Goal: Download file/media

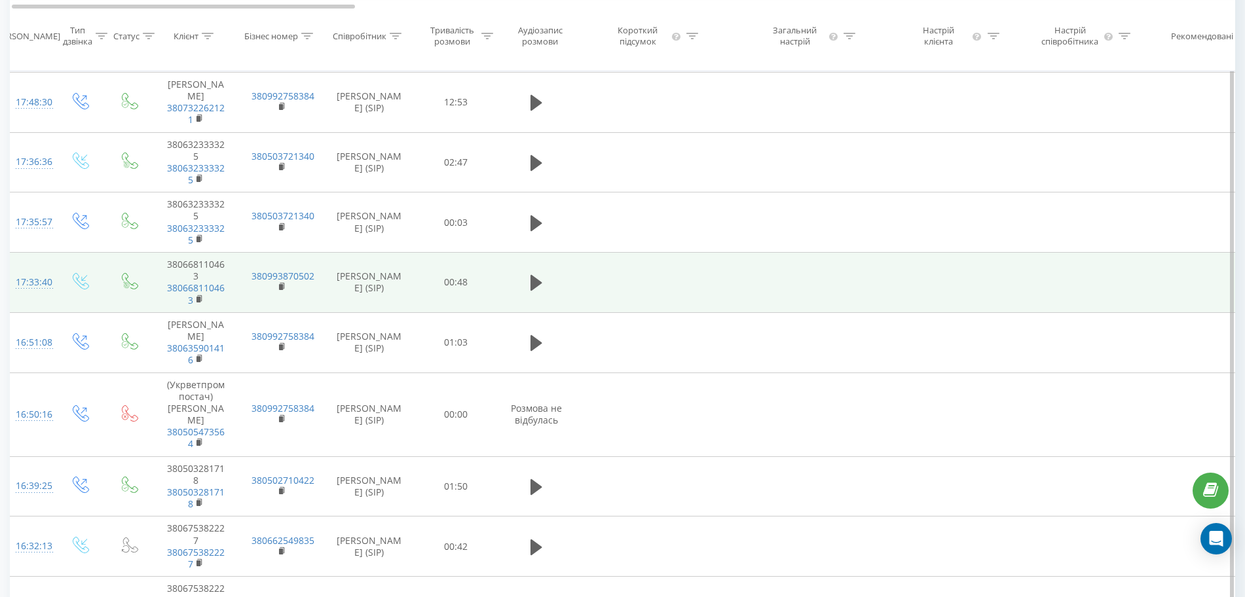
scroll to position [567, 0]
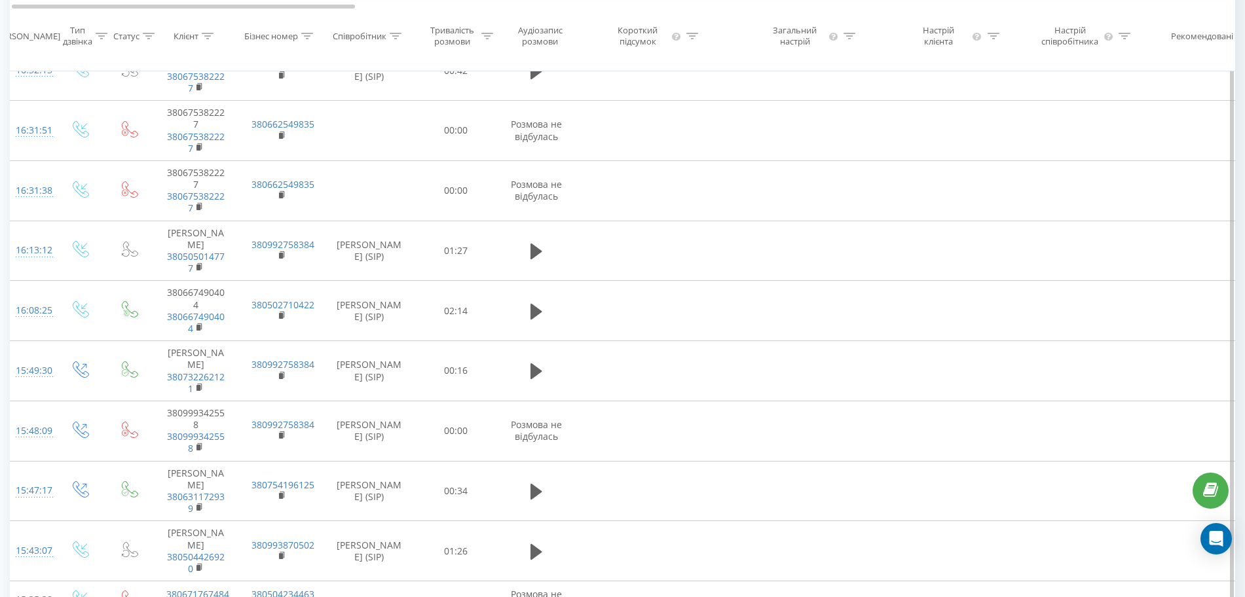
click at [485, 401] on td "00:00" at bounding box center [456, 431] width 82 height 60
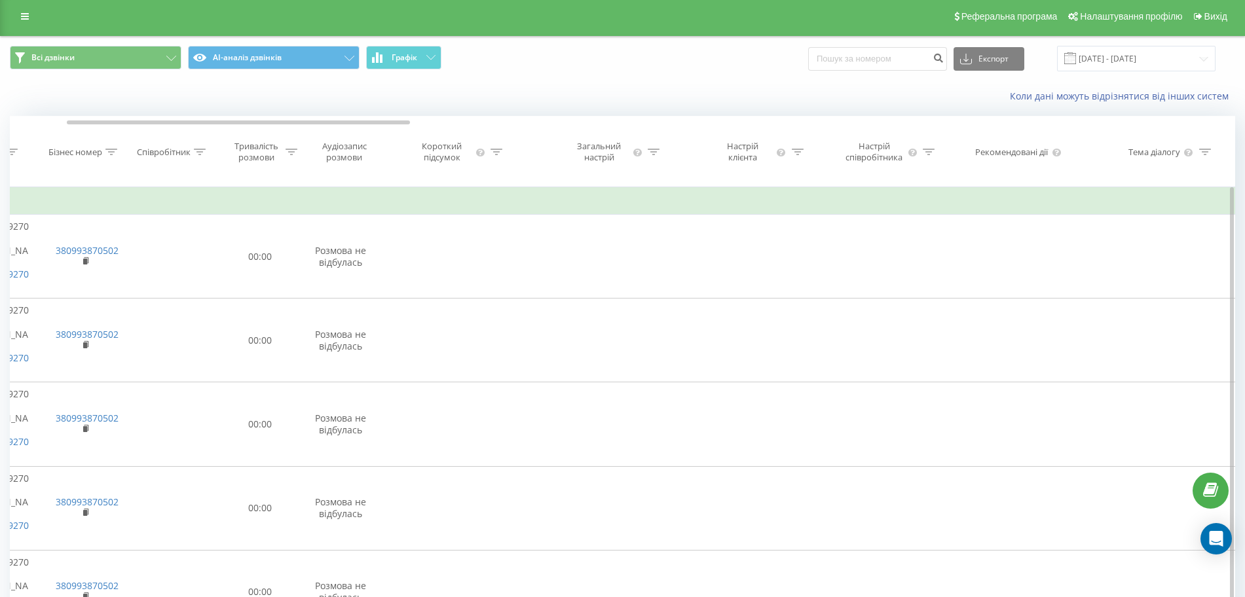
scroll to position [0, 0]
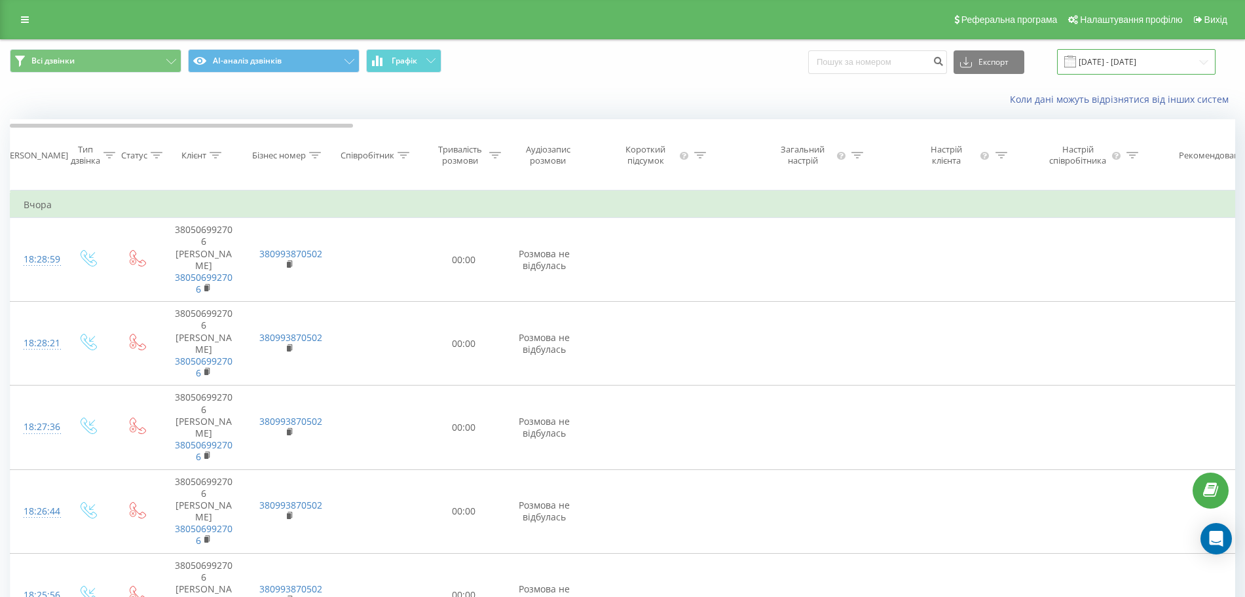
click at [1189, 66] on input "[DATE] - [DATE]" at bounding box center [1136, 62] width 159 height 26
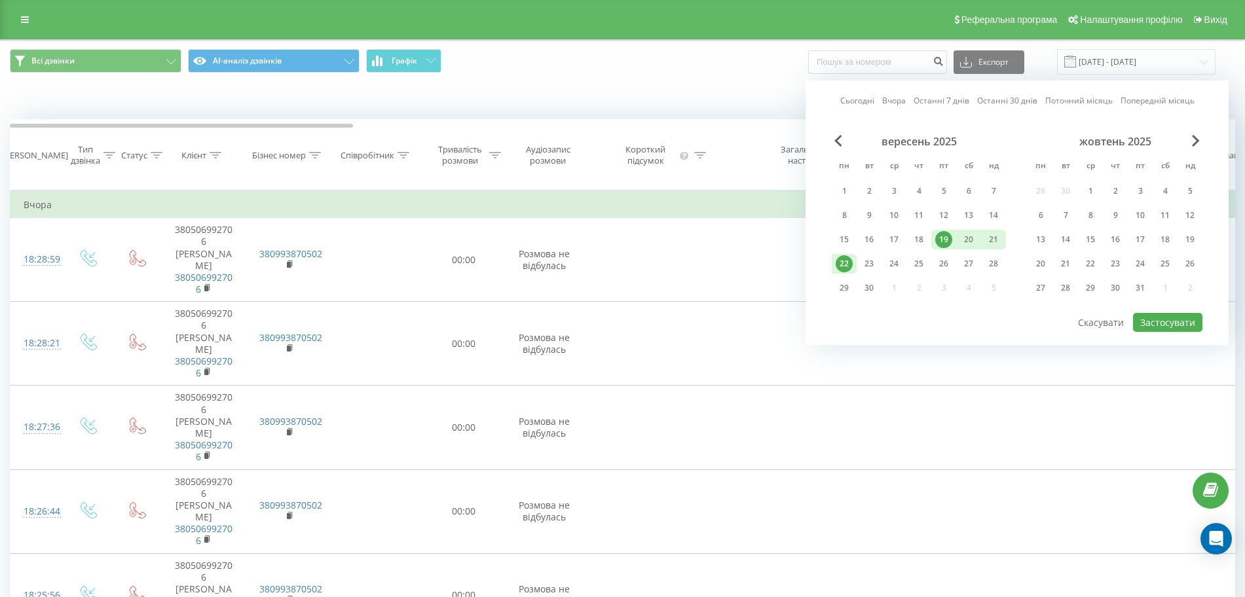
click at [943, 237] on div "19" at bounding box center [944, 239] width 17 height 17
click at [867, 267] on div "23" at bounding box center [869, 263] width 17 height 17
click at [1199, 328] on button "Застосувати" at bounding box center [1167, 322] width 69 height 19
type input "[DATE] - [DATE]"
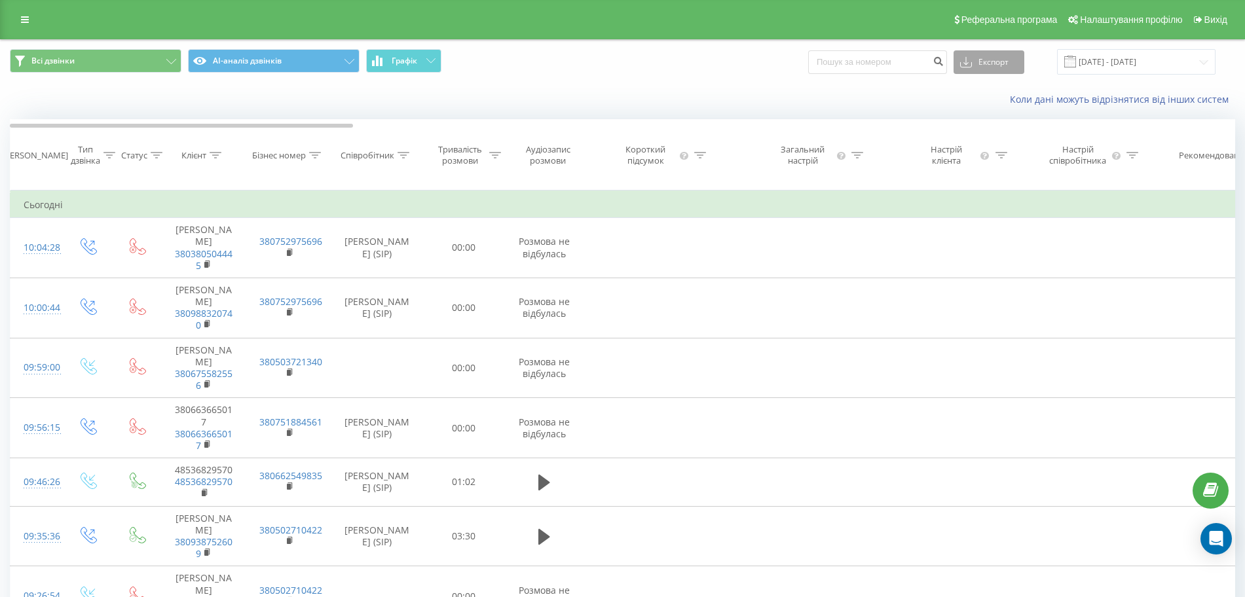
click at [1019, 52] on button "Експорт" at bounding box center [989, 62] width 71 height 24
click at [1008, 108] on div ".xls" at bounding box center [989, 110] width 69 height 24
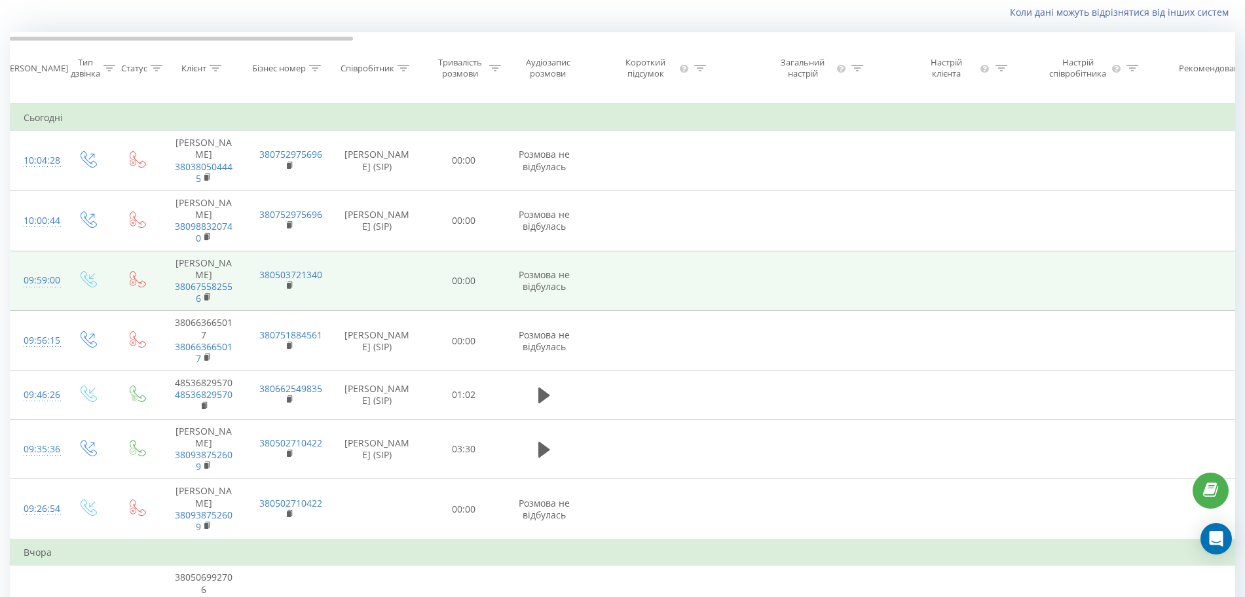
scroll to position [88, 0]
